Goal: Communication & Community: Answer question/provide support

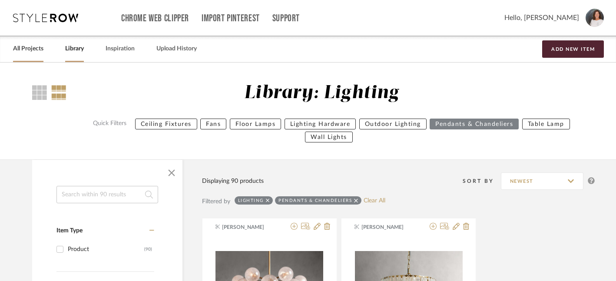
click at [35, 50] on link "All Projects" at bounding box center [28, 49] width 30 height 12
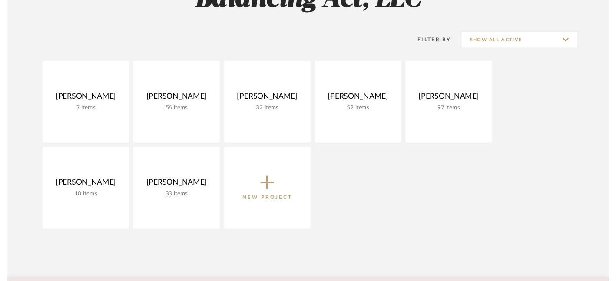
scroll to position [154, 0]
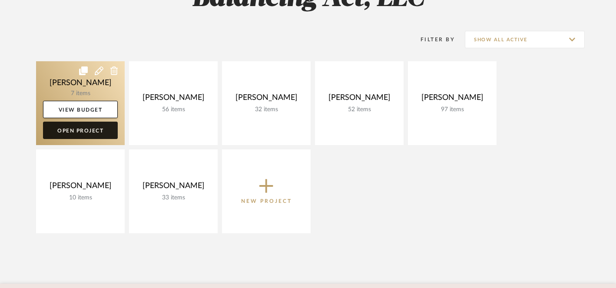
click at [89, 133] on link "Open Project" at bounding box center [80, 130] width 75 height 17
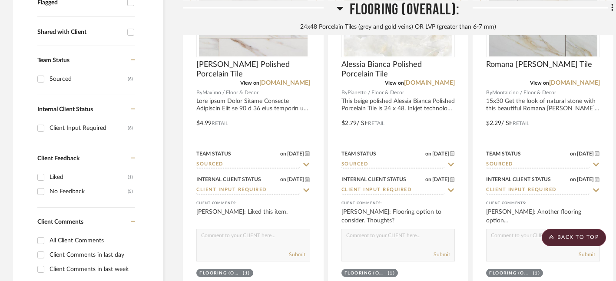
scroll to position [339, 0]
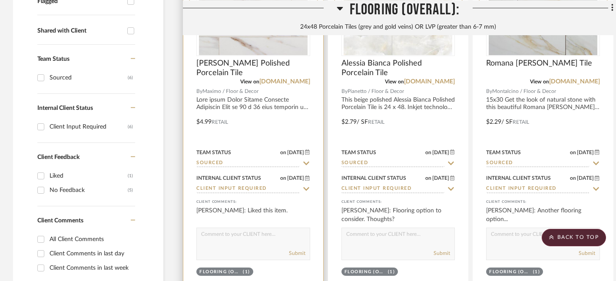
click at [275, 239] on textarea at bounding box center [253, 236] width 113 height 17
click at [234, 236] on textarea "This is the one that we both selected, so a sample would be fantastic if you ca…" at bounding box center [253, 236] width 113 height 17
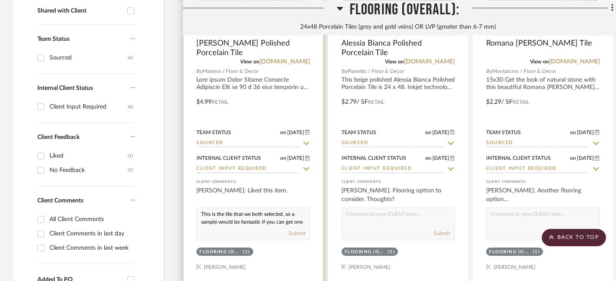
scroll to position [11, 0]
click at [231, 221] on textarea "This is the tile that we both selected, so a sample would be fantastic if you c…" at bounding box center [253, 216] width 113 height 17
type textarea "This is the tile that we both selected, so a sample would be fantastic if you c…"
click at [301, 233] on button "Submit" at bounding box center [297, 233] width 17 height 8
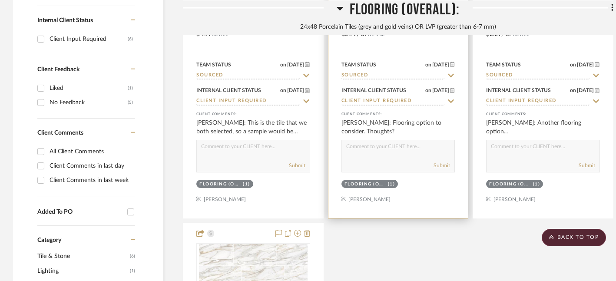
scroll to position [432, 0]
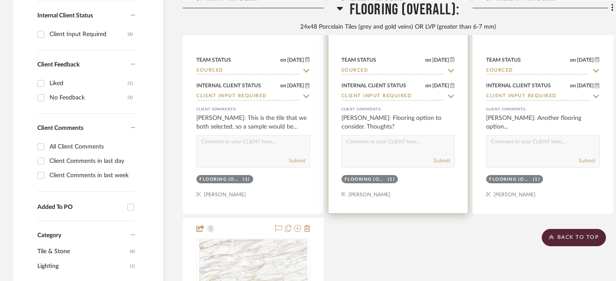
click at [418, 149] on textarea at bounding box center [398, 144] width 113 height 17
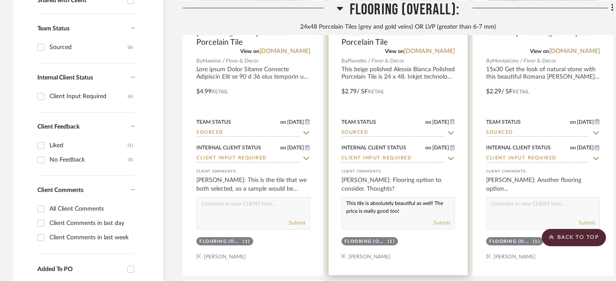
scroll to position [372, 0]
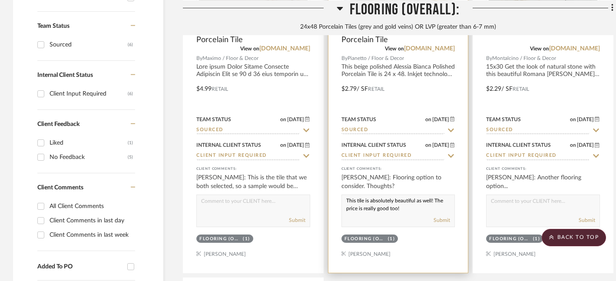
click at [432, 203] on textarea "This tile is absolutely beautiful as well! The price is really good too!" at bounding box center [398, 203] width 113 height 17
click at [384, 209] on textarea "This tile is absolutely beautiful! The price is really good too!" at bounding box center [398, 203] width 113 height 17
type textarea "This tile is absolutely beautiful! The price is really good too!"
click at [439, 220] on button "Submit" at bounding box center [442, 220] width 17 height 8
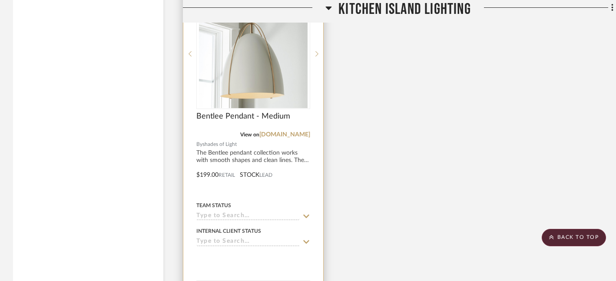
scroll to position [1798, 0]
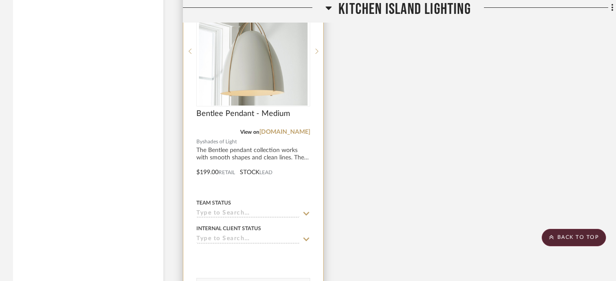
click at [308, 212] on icon at bounding box center [306, 213] width 6 height 3
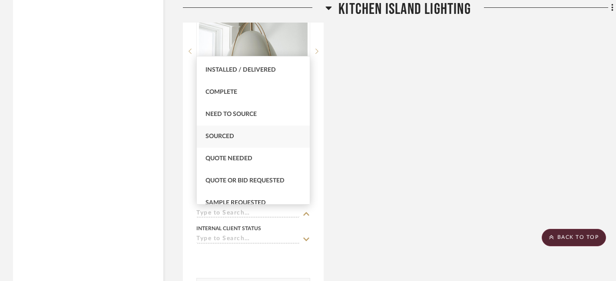
scroll to position [220, 0]
click at [218, 138] on span "Sourced" at bounding box center [220, 136] width 29 height 6
type input "[DATE]"
type input "Sourced"
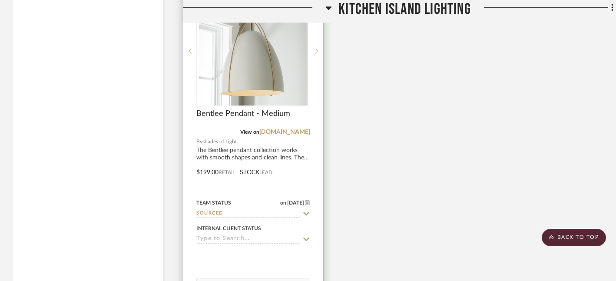
click at [305, 237] on icon at bounding box center [306, 239] width 8 height 7
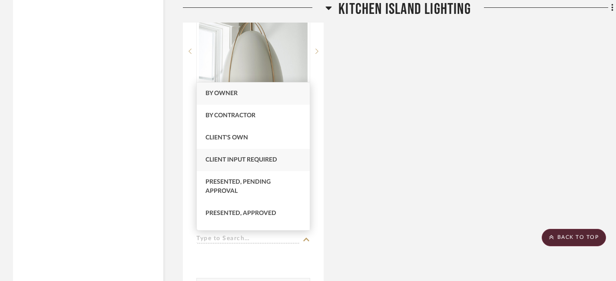
click at [263, 159] on span "Client Input Required" at bounding box center [242, 160] width 72 height 6
type input "[DATE]"
type input "Client Input Required"
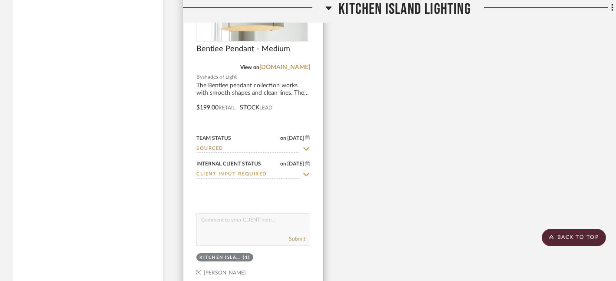
scroll to position [1863, 0]
click at [261, 221] on textarea at bounding box center [253, 221] width 113 height 17
type textarea "I"
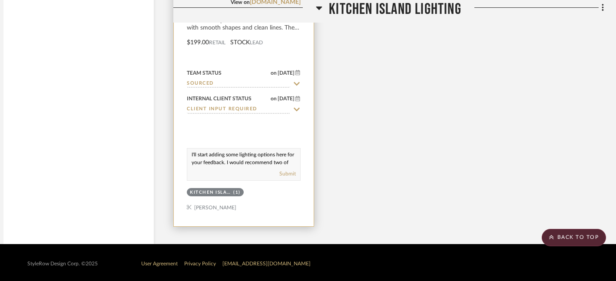
scroll to position [11, 0]
type textarea "I'll start adding some lighting options here for your feedback. I would recomme…"
click at [288, 171] on button "Submit" at bounding box center [287, 174] width 17 height 8
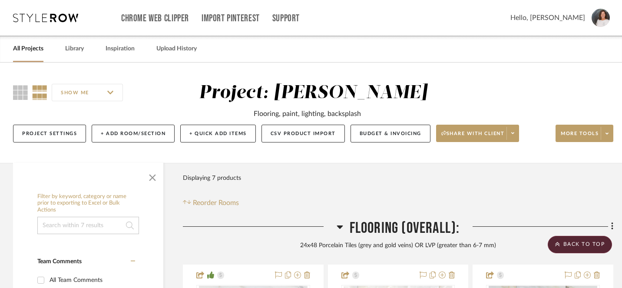
scroll to position [0, 0]
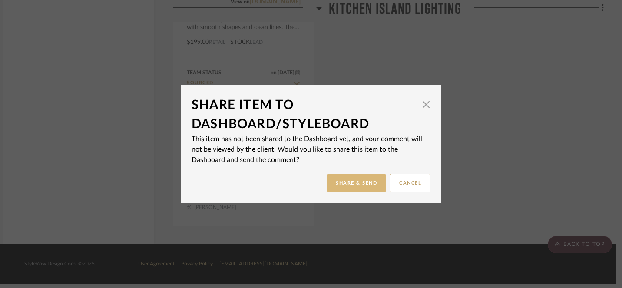
click at [355, 186] on button "Share & Send" at bounding box center [356, 183] width 59 height 19
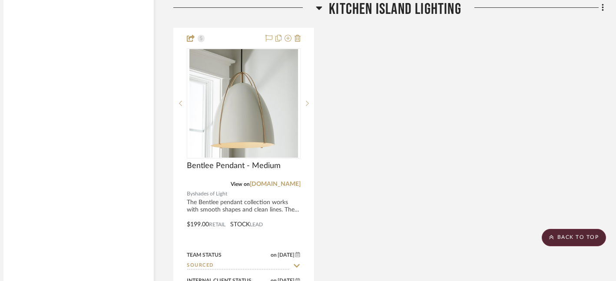
scroll to position [1733, 10]
